Goal: Navigation & Orientation: Find specific page/section

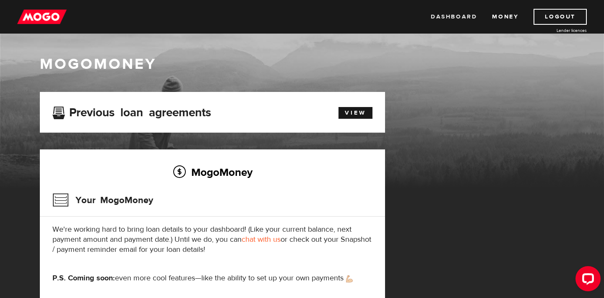
click at [461, 16] on link "Dashboard" at bounding box center [454, 17] width 46 height 16
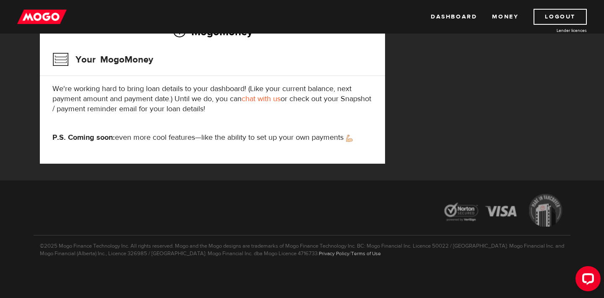
scroll to position [3, 0]
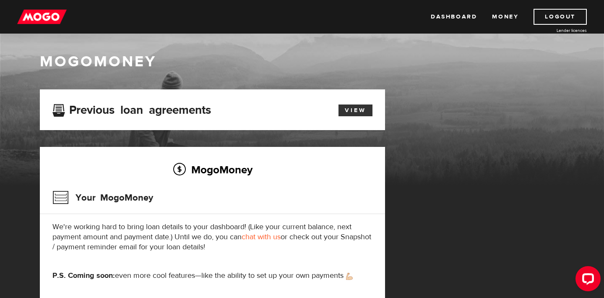
click at [363, 112] on link "View" at bounding box center [355, 110] width 34 height 12
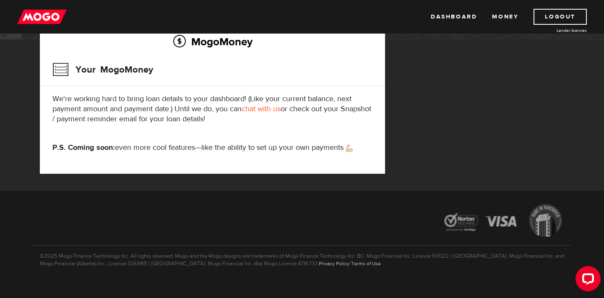
scroll to position [126, 0]
